Goal: Find specific page/section: Find specific page/section

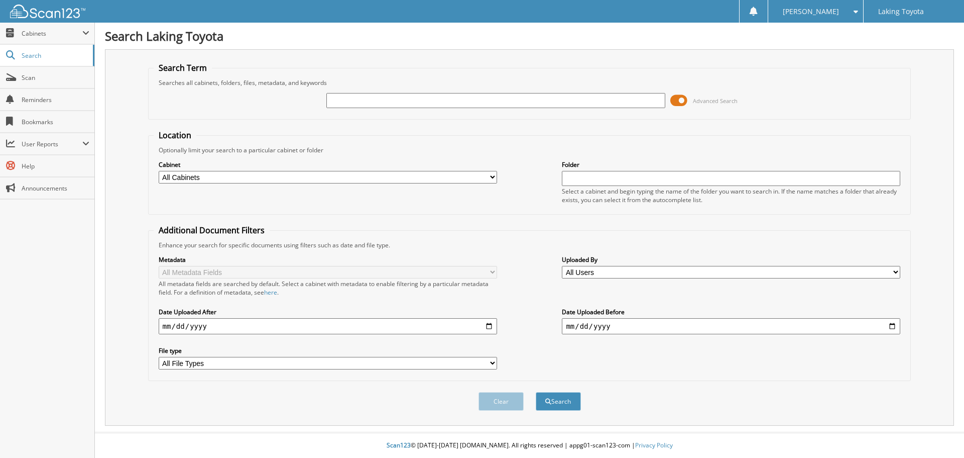
click at [362, 100] on input "text" at bounding box center [495, 100] width 339 height 15
click at [683, 96] on span at bounding box center [679, 100] width 17 height 15
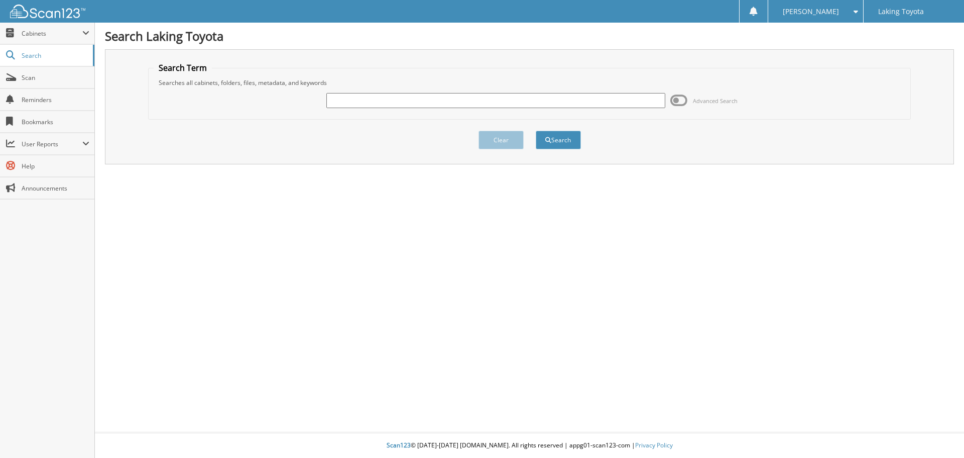
click at [510, 98] on input "text" at bounding box center [495, 100] width 339 height 15
type input "[PERSON_NAME]"
click at [536, 131] on button "Search" at bounding box center [558, 140] width 45 height 19
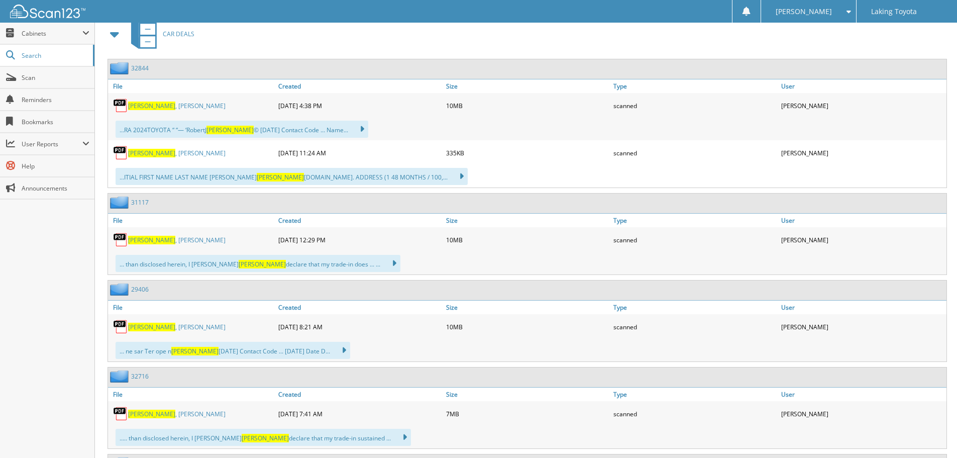
scroll to position [603, 0]
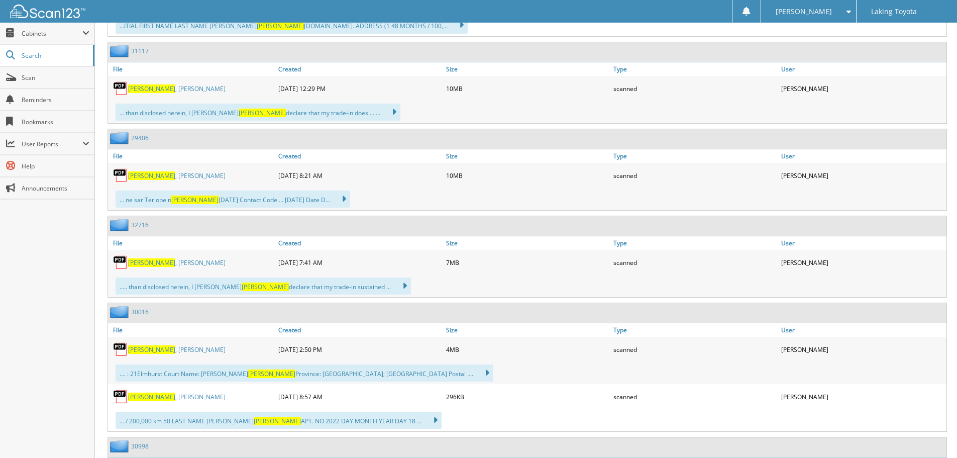
click at [165, 178] on link "[PERSON_NAME]" at bounding box center [176, 175] width 97 height 9
click at [147, 266] on span "Levesque" at bounding box center [151, 262] width 47 height 9
